Goal: Register for event/course

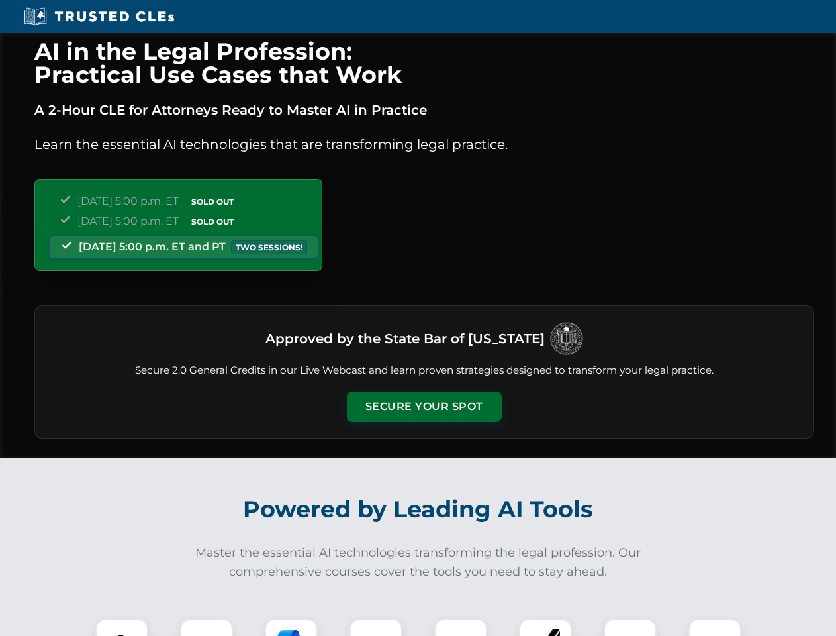
click at [424, 407] on button "Secure Your Spot" at bounding box center [424, 406] width 155 height 30
click at [122, 627] on img at bounding box center [122, 645] width 38 height 38
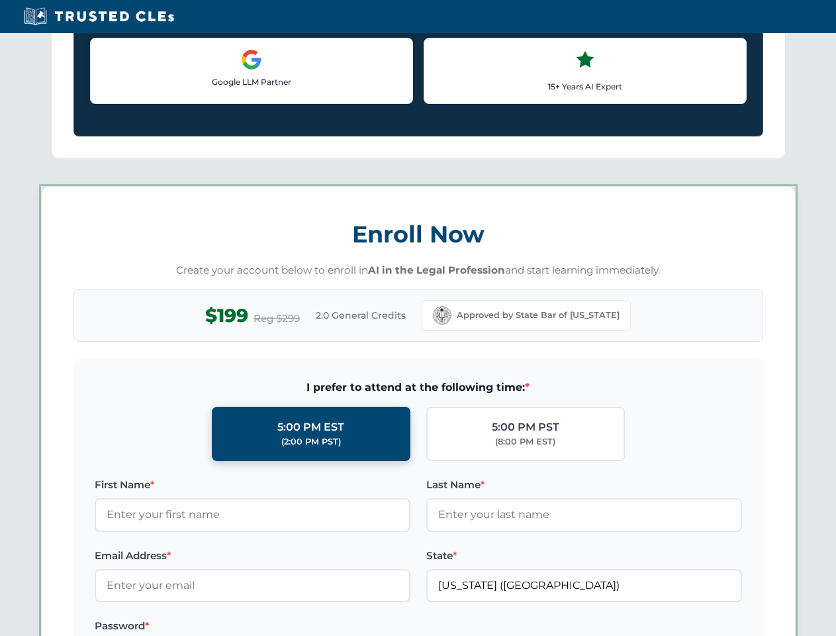
click at [291, 627] on label "Password *" at bounding box center [253, 626] width 316 height 16
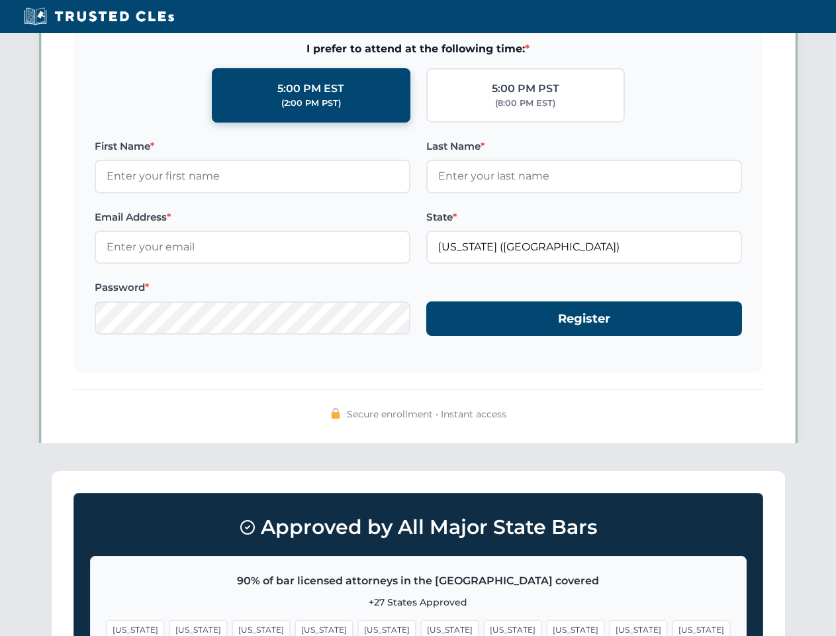
click at [610, 627] on span "[US_STATE]" at bounding box center [639, 629] width 58 height 19
